Goal: Navigation & Orientation: Find specific page/section

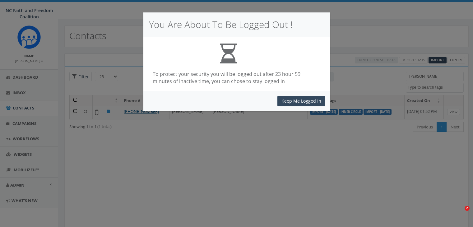
select select
click at [300, 101] on button "Keep Me Logged In" at bounding box center [301, 101] width 48 height 11
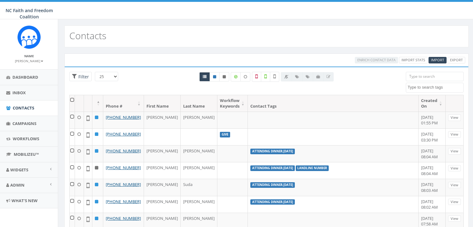
select select
click at [23, 94] on span "Inbox" at bounding box center [18, 93] width 13 height 6
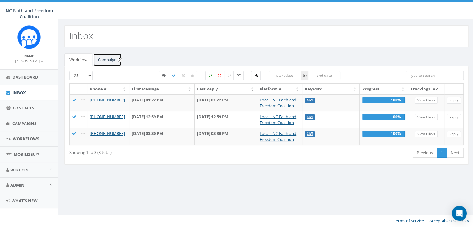
click at [109, 58] on link "Campaign" at bounding box center [107, 59] width 29 height 13
